Goal: Task Accomplishment & Management: Use online tool/utility

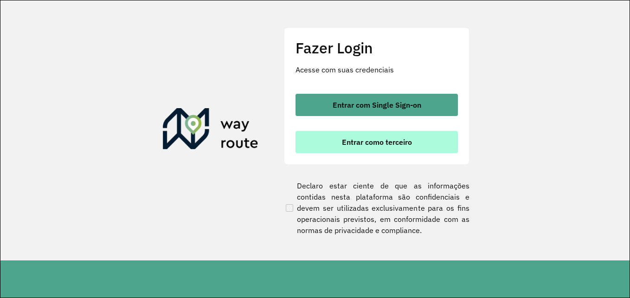
click at [406, 141] on span "Entrar como terceiro" at bounding box center [377, 141] width 70 height 7
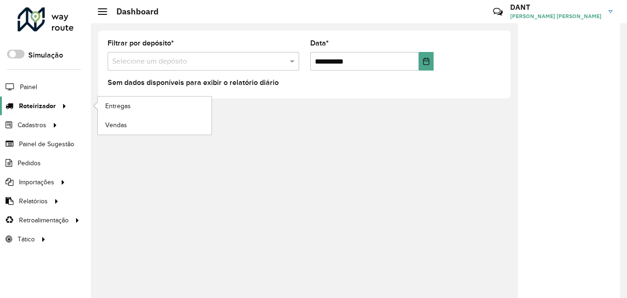
click at [31, 113] on link "Roteirizador" at bounding box center [35, 105] width 70 height 19
click at [132, 107] on link "Entregas" at bounding box center [155, 105] width 114 height 19
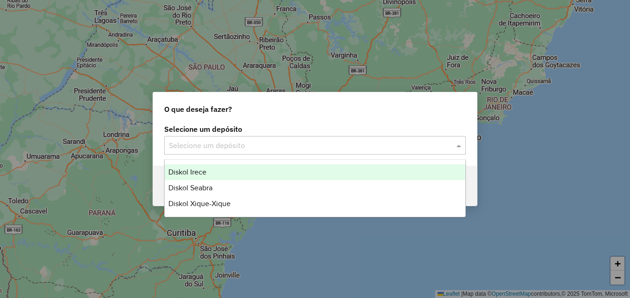
click at [457, 146] on span at bounding box center [460, 145] width 12 height 11
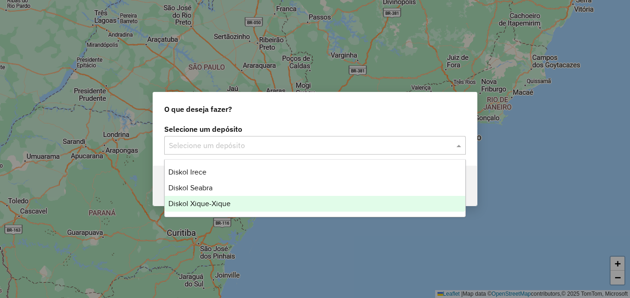
click at [327, 200] on div "Diskol Xique-Xique" at bounding box center [315, 204] width 301 height 16
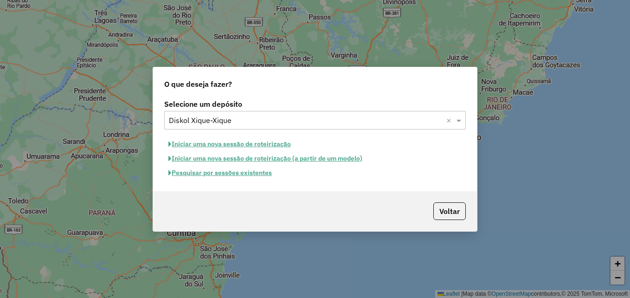
click at [257, 172] on button "Pesquisar por sessões existentes" at bounding box center [220, 173] width 112 height 14
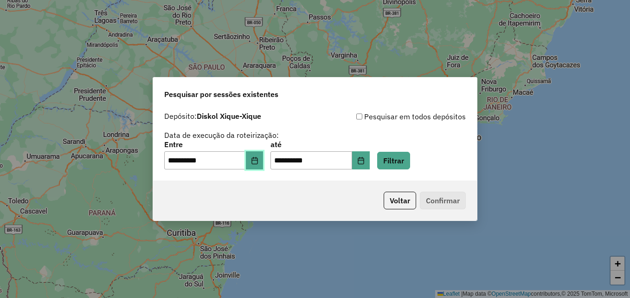
click at [256, 164] on button "Choose Date" at bounding box center [255, 160] width 18 height 19
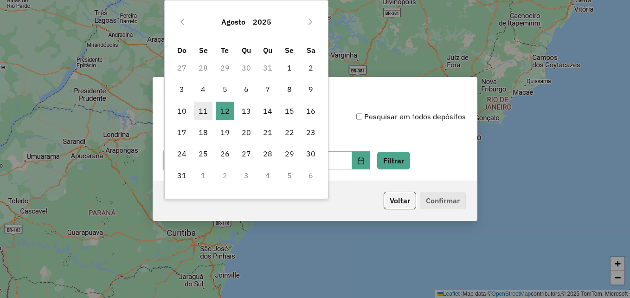
click at [203, 110] on span "11" at bounding box center [203, 111] width 19 height 19
type input "**********"
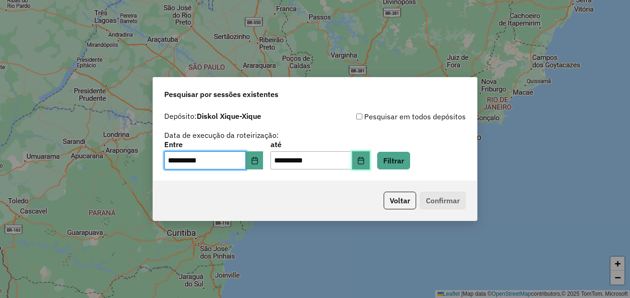
click at [369, 159] on button "Choose Date" at bounding box center [361, 160] width 18 height 19
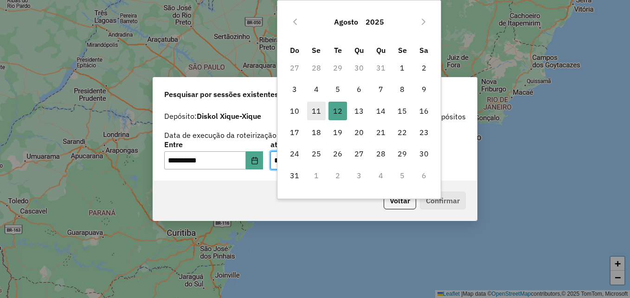
click at [319, 111] on span "11" at bounding box center [316, 111] width 19 height 19
type input "**********"
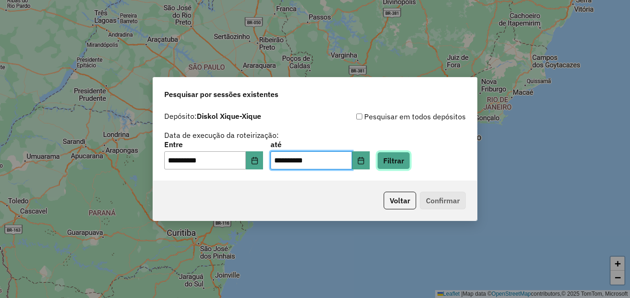
click at [400, 166] on button "Filtrar" at bounding box center [393, 161] width 33 height 18
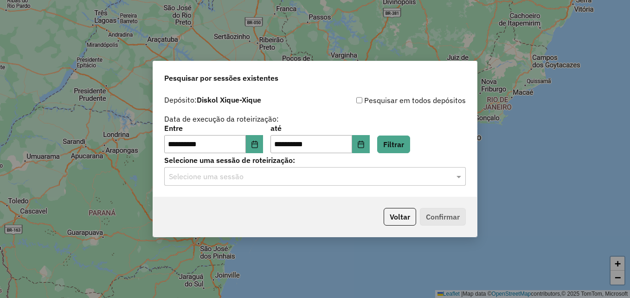
click at [399, 178] on input "text" at bounding box center [306, 176] width 274 height 11
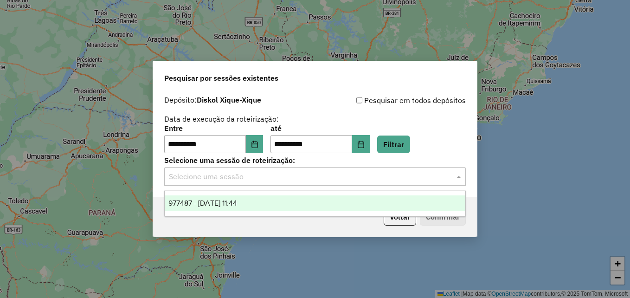
click at [345, 202] on div "977487 - [DATE] 11:44" at bounding box center [315, 203] width 301 height 16
click at [345, 202] on div "Voltar Confirmar" at bounding box center [315, 217] width 324 height 40
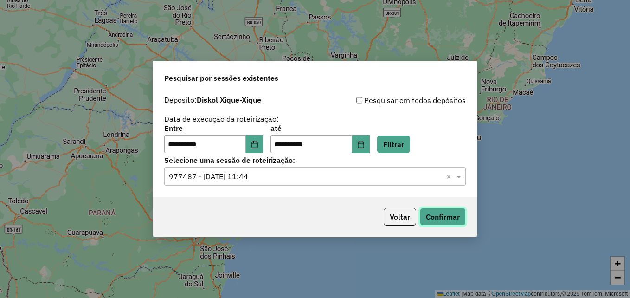
click at [457, 219] on button "Confirmar" at bounding box center [443, 217] width 46 height 18
click at [258, 144] on icon "Choose Date" at bounding box center [254, 144] width 7 height 7
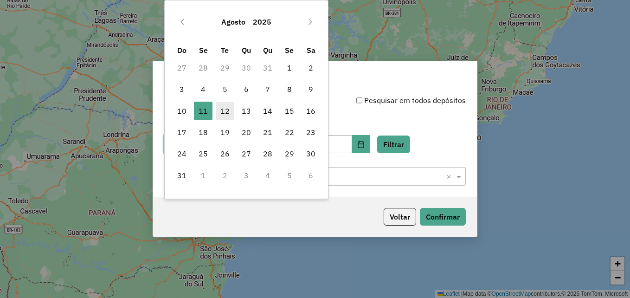
click at [223, 109] on span "12" at bounding box center [225, 111] width 19 height 19
type input "**********"
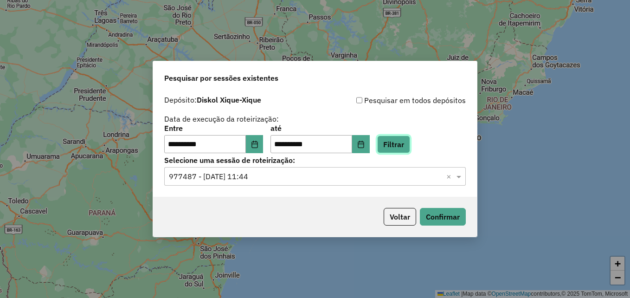
click at [410, 149] on button "Filtrar" at bounding box center [393, 144] width 33 height 18
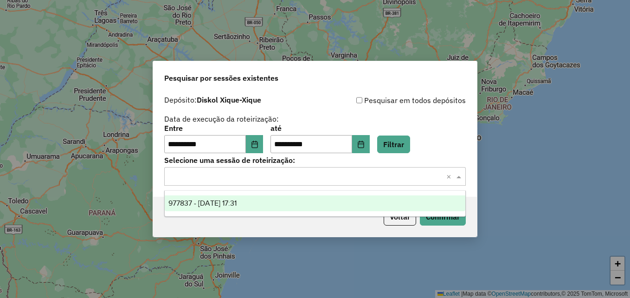
click at [461, 178] on span at bounding box center [460, 176] width 12 height 11
click at [293, 198] on div "977837 - [DATE] 17:31" at bounding box center [315, 203] width 301 height 16
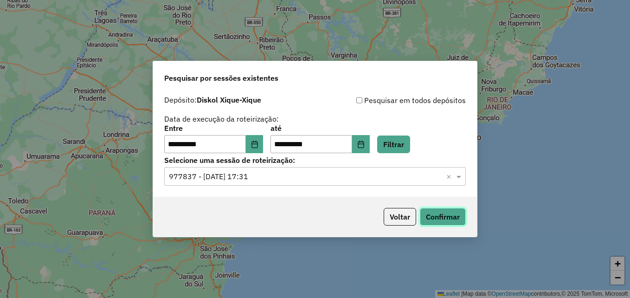
click at [450, 223] on button "Confirmar" at bounding box center [443, 217] width 46 height 18
click at [402, 219] on button "Voltar" at bounding box center [400, 217] width 32 height 18
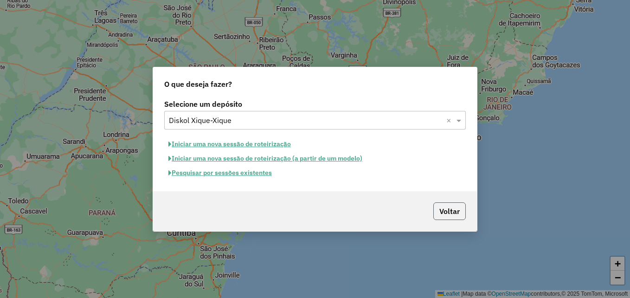
click at [451, 206] on button "Voltar" at bounding box center [449, 211] width 32 height 18
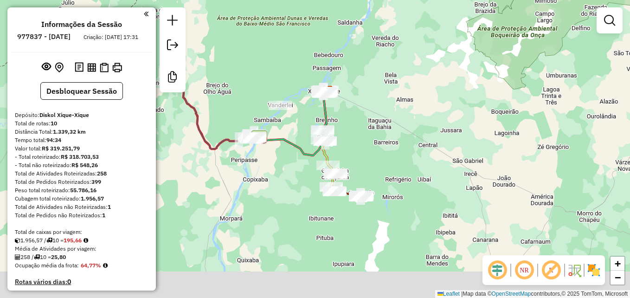
drag, startPoint x: 401, startPoint y: 247, endPoint x: 373, endPoint y: 136, distance: 113.8
click at [374, 135] on div "Janela de atendimento Grade de atendimento Capacidade Transportadoras Veículos …" at bounding box center [315, 149] width 630 height 298
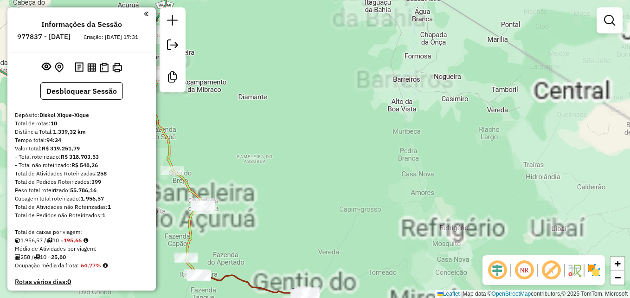
drag, startPoint x: 248, startPoint y: 190, endPoint x: 385, endPoint y: 222, distance: 140.5
click at [384, 222] on div "Janela de atendimento Grade de atendimento Capacidade Transportadoras Veículos …" at bounding box center [315, 149] width 630 height 298
click at [385, 222] on div "Janela de atendimento Grade de atendimento Capacidade Transportadoras Veículos …" at bounding box center [315, 149] width 630 height 298
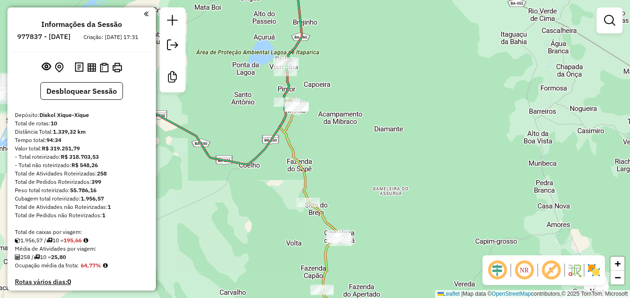
click at [305, 181] on icon at bounding box center [310, 186] width 62 height 246
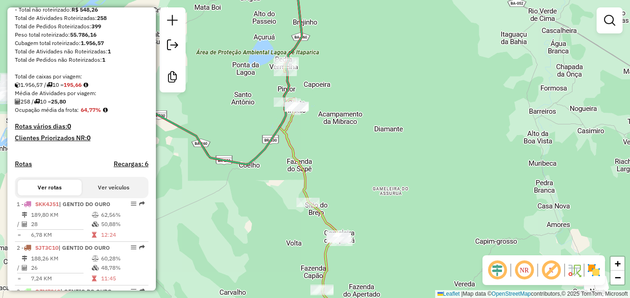
select select "**********"
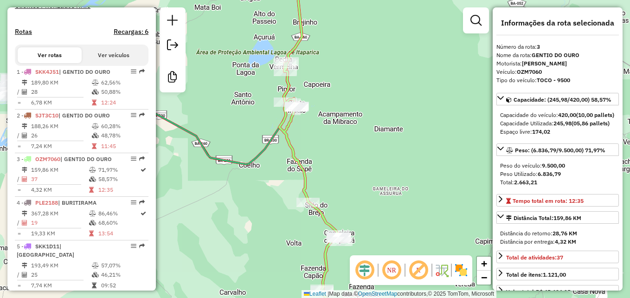
scroll to position [441, 0]
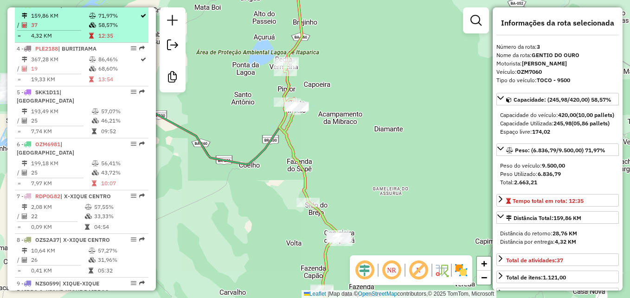
click at [75, 20] on td "159,86 KM" at bounding box center [60, 15] width 58 height 9
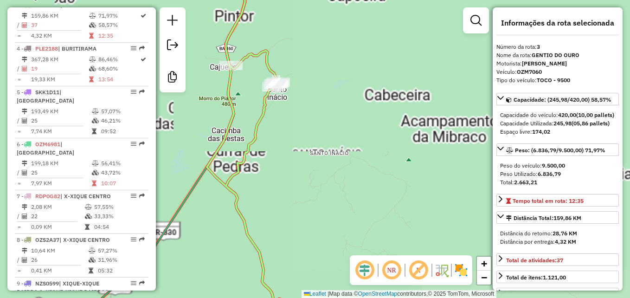
click at [257, 128] on icon at bounding box center [251, 148] width 88 height 357
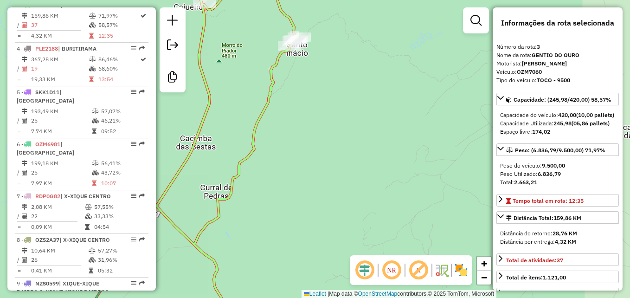
click at [255, 124] on icon at bounding box center [228, 148] width 143 height 357
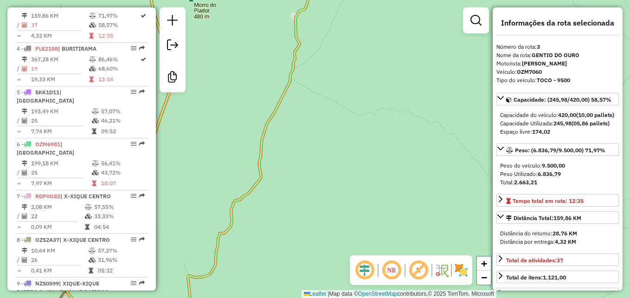
drag, startPoint x: 342, startPoint y: 145, endPoint x: 351, endPoint y: 147, distance: 8.8
click at [351, 147] on div "Janela de atendimento Grade de atendimento Capacidade Transportadoras Veículos …" at bounding box center [315, 149] width 630 height 298
